Goal: Navigation & Orientation: Find specific page/section

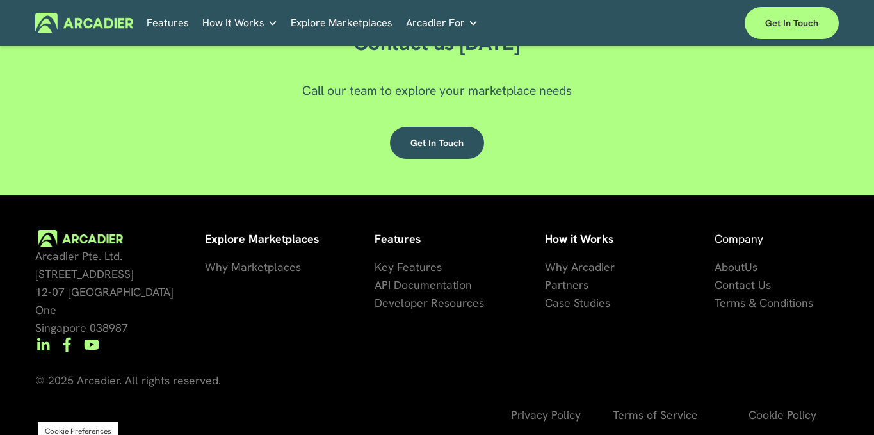
scroll to position [3440, 0]
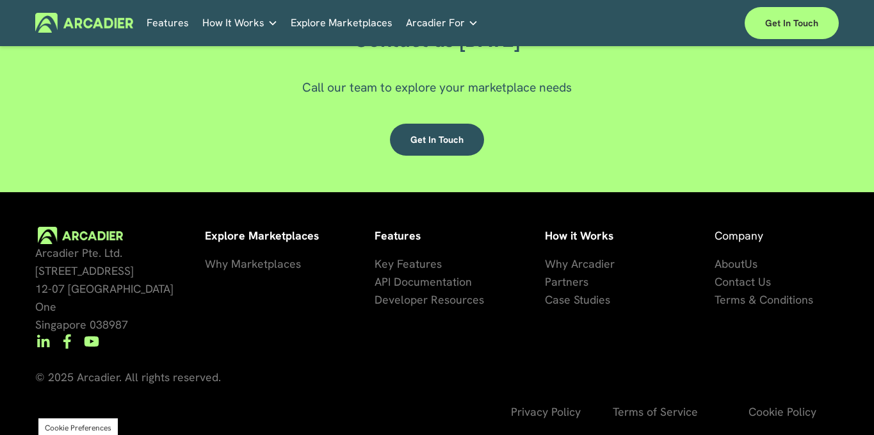
click at [755, 271] on span "Us" at bounding box center [750, 263] width 13 height 15
click at [748, 266] on span "Us" at bounding box center [750, 263] width 13 height 15
click at [726, 263] on span "About" at bounding box center [729, 263] width 30 height 15
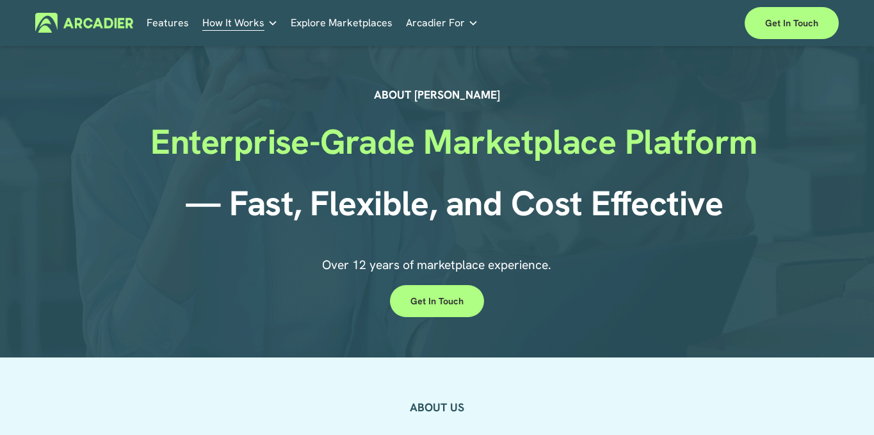
click at [115, 26] on img at bounding box center [84, 23] width 98 height 20
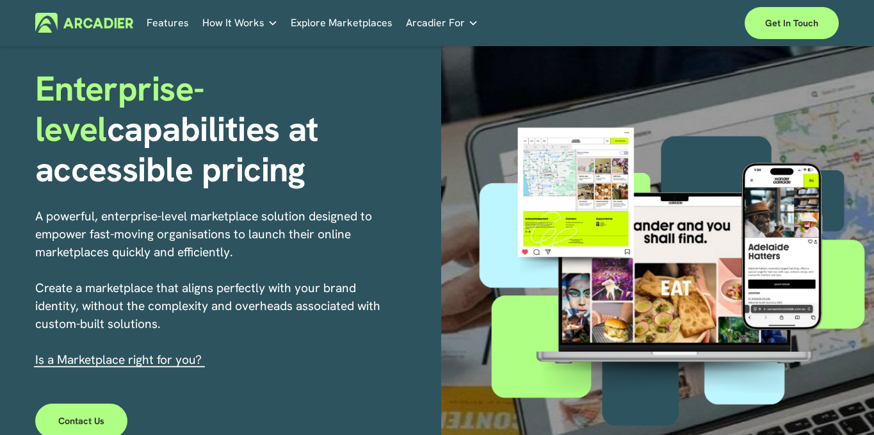
scroll to position [81, 0]
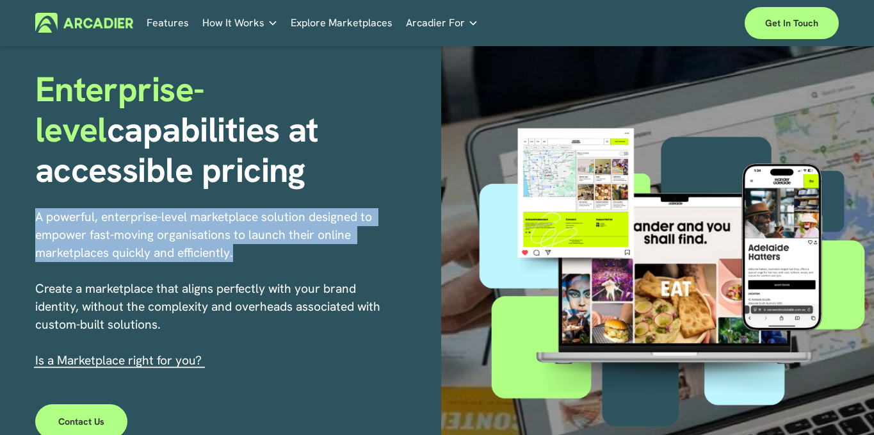
drag, startPoint x: 246, startPoint y: 257, endPoint x: 4, endPoint y: 217, distance: 245.8
click at [4, 217] on div "Enterprise-level capabilities at accessible pricing A powerful, enterprise-leve…" at bounding box center [437, 270] width 874 height 611
copy p "A powerful, enterprise-level marketplace solution designed to empower fast-movi…"
click at [285, 212] on p "A powerful, enterprise-level marketplace solution designed to empower fast-movi…" at bounding box center [217, 288] width 364 height 161
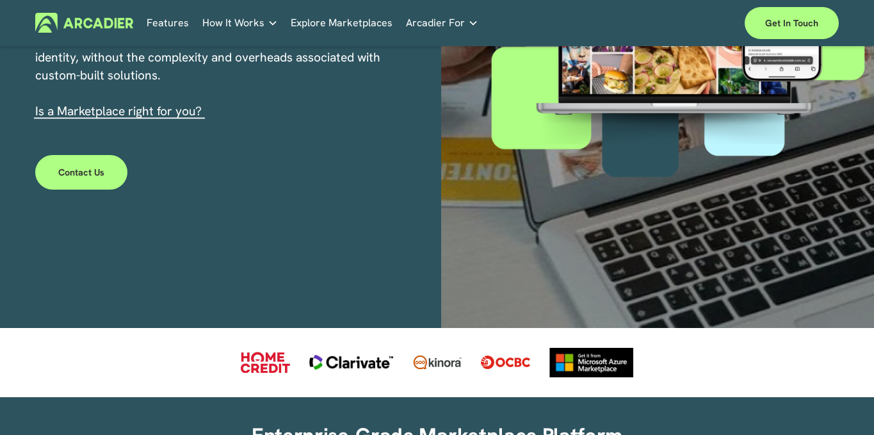
scroll to position [0, 0]
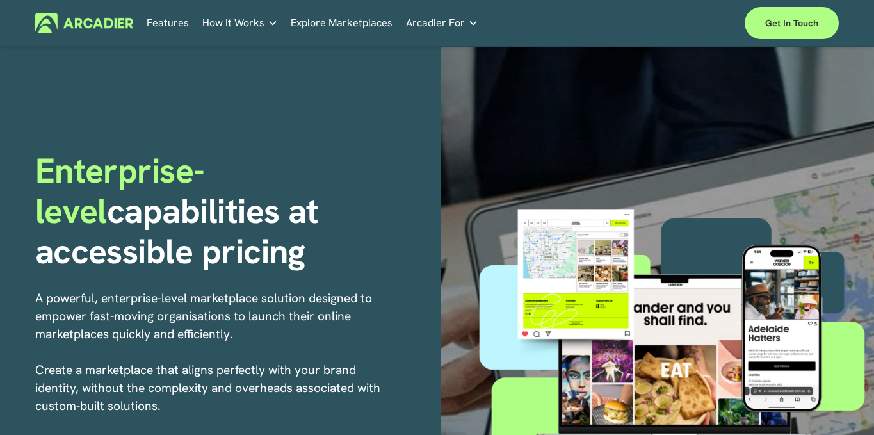
click at [95, 25] on img at bounding box center [84, 23] width 98 height 20
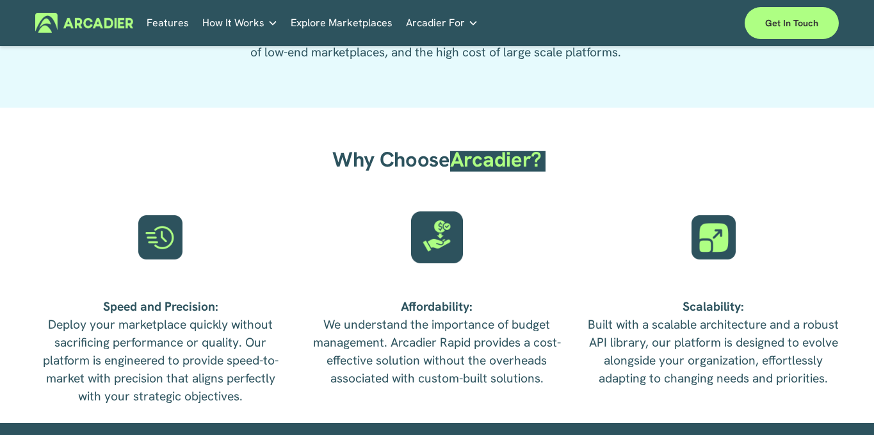
scroll to position [2748, 0]
